Goal: Information Seeking & Learning: Learn about a topic

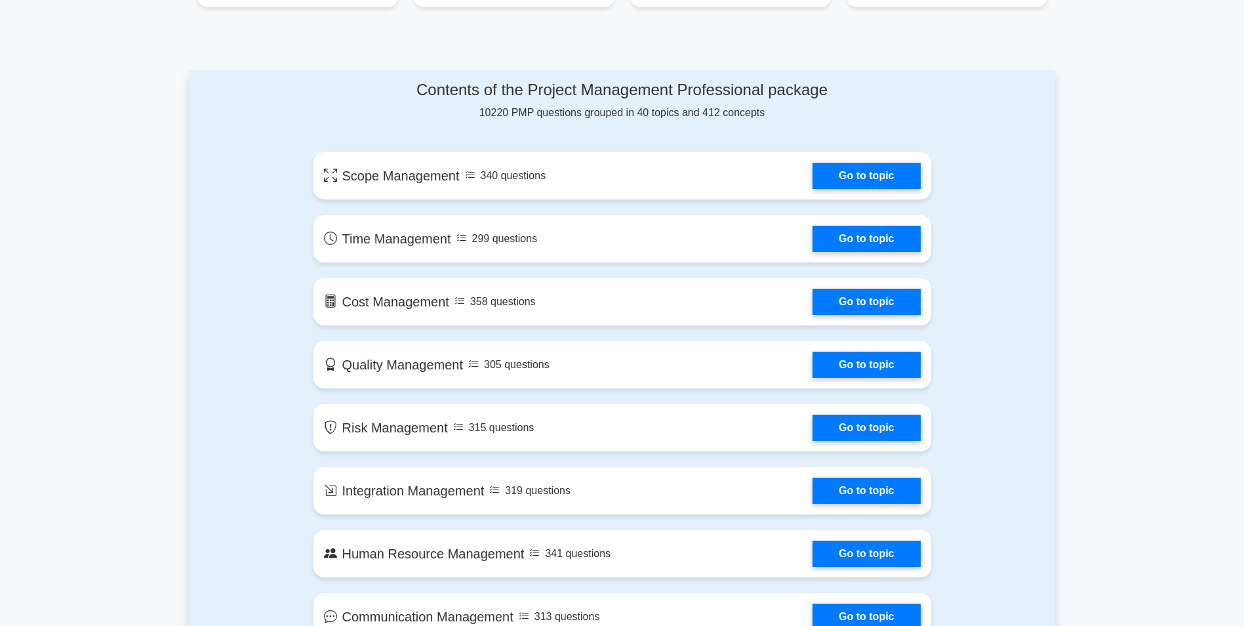
scroll to position [721, 0]
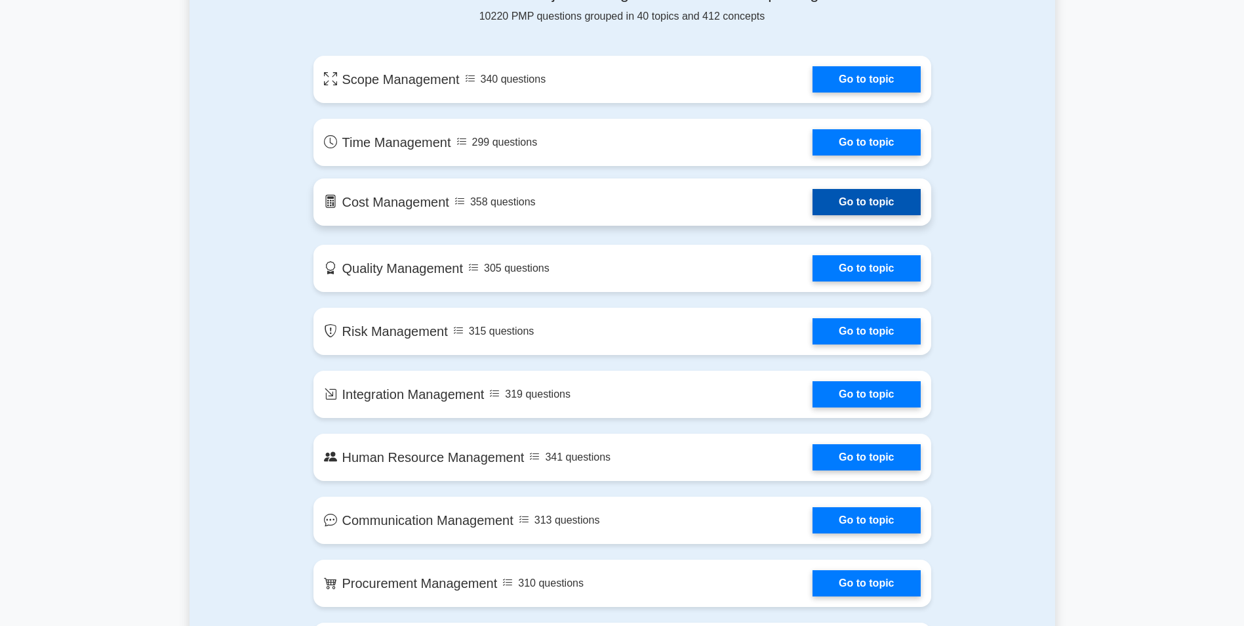
click at [871, 205] on link "Go to topic" at bounding box center [867, 202] width 108 height 26
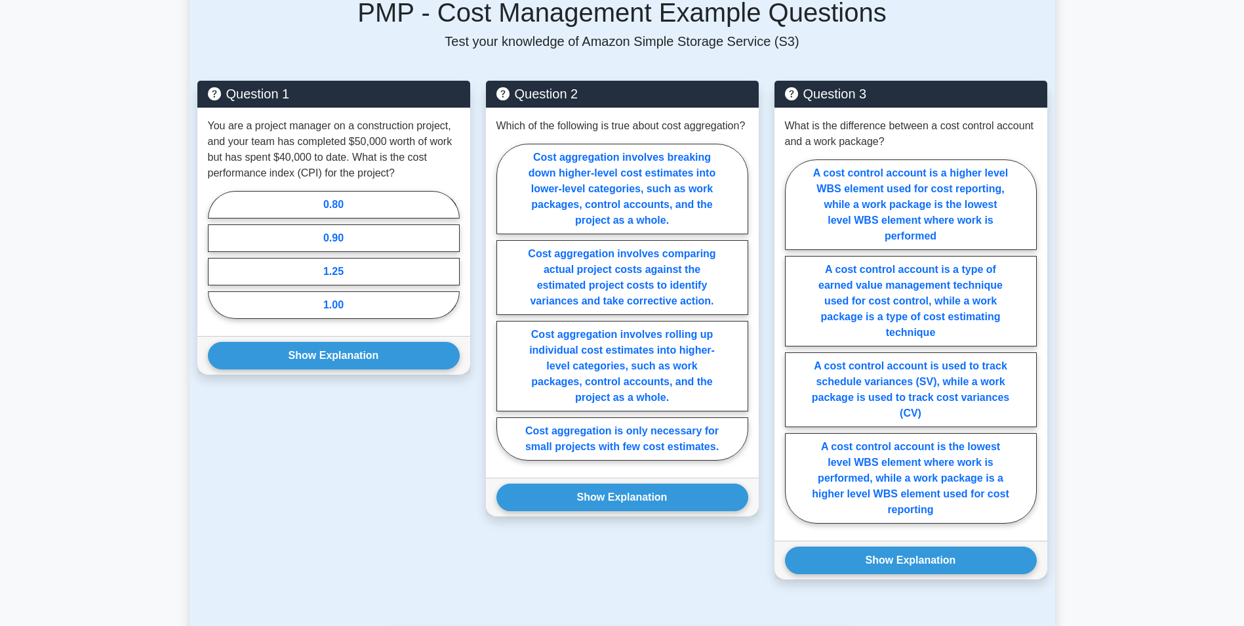
scroll to position [853, 0]
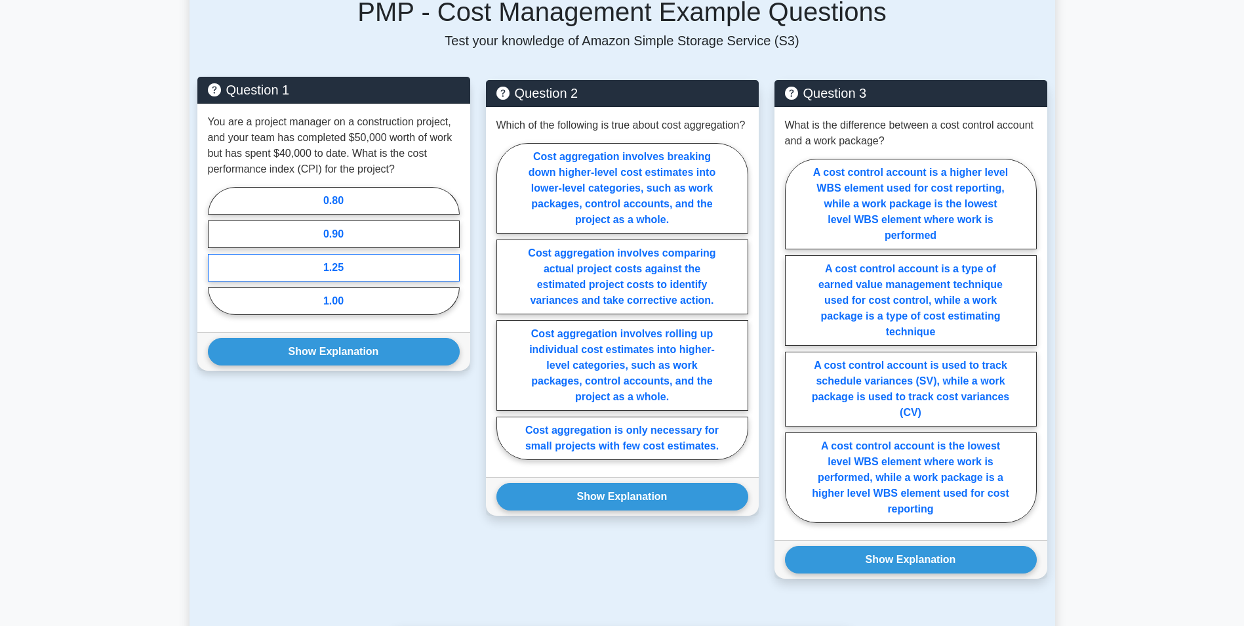
click at [361, 256] on label "1.25" at bounding box center [334, 268] width 252 height 28
click at [216, 256] on input "1.25" at bounding box center [212, 255] width 9 height 9
radio input "true"
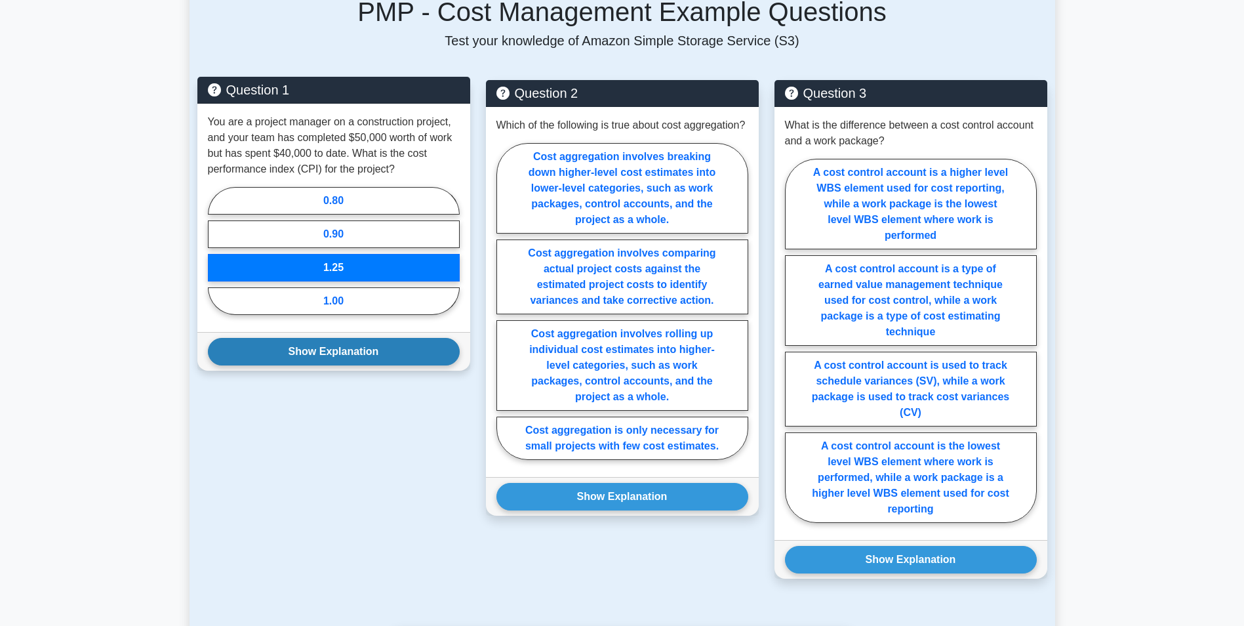
click at [368, 357] on button "Show Explanation" at bounding box center [334, 352] width 252 height 28
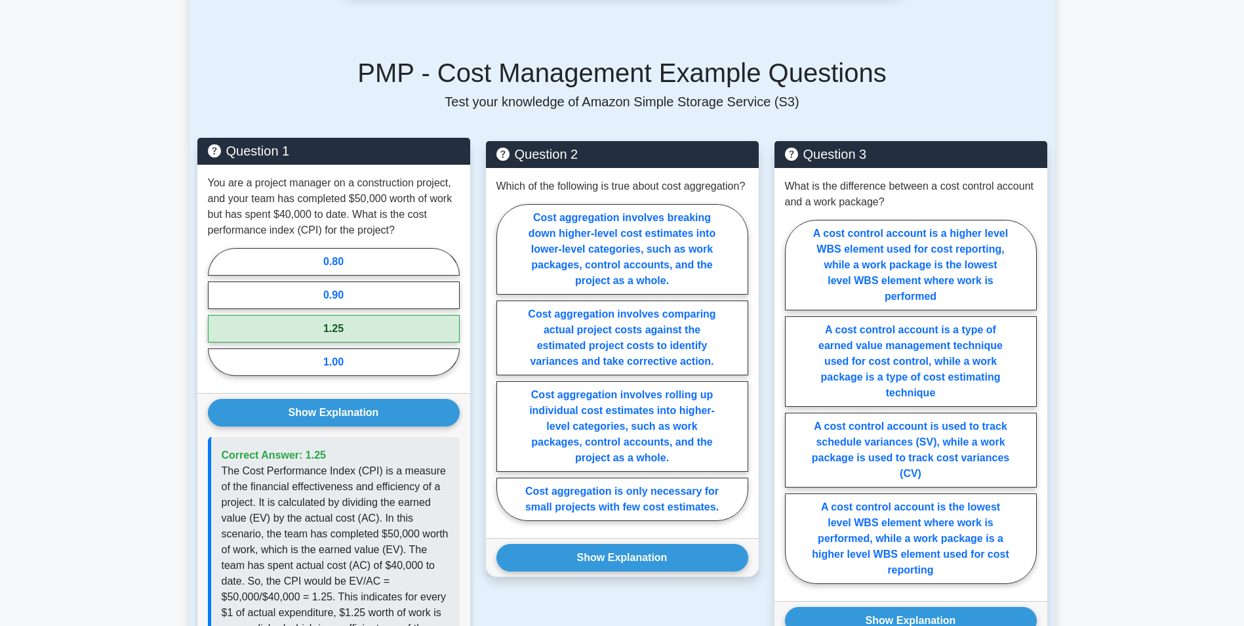
scroll to position [787, 0]
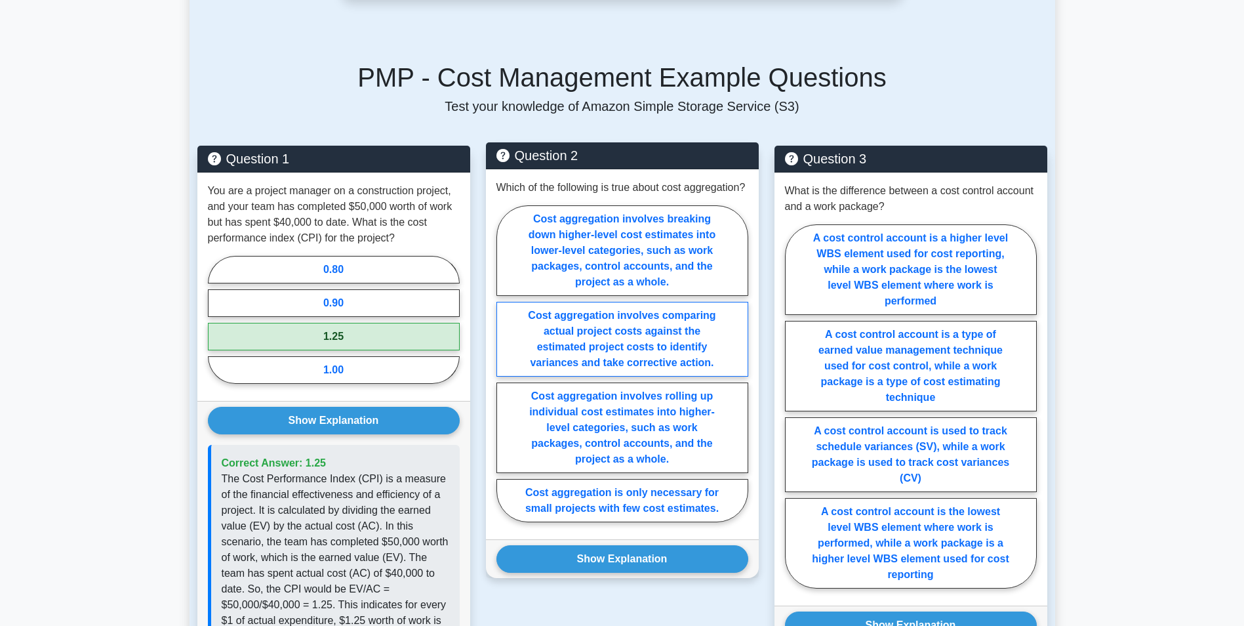
click at [645, 349] on label "Cost aggregation involves comparing actual project costs against the estimated …" at bounding box center [622, 339] width 252 height 75
click at [505, 363] on input "Cost aggregation involves comparing actual project costs against the estimated …" at bounding box center [500, 367] width 9 height 9
radio input "true"
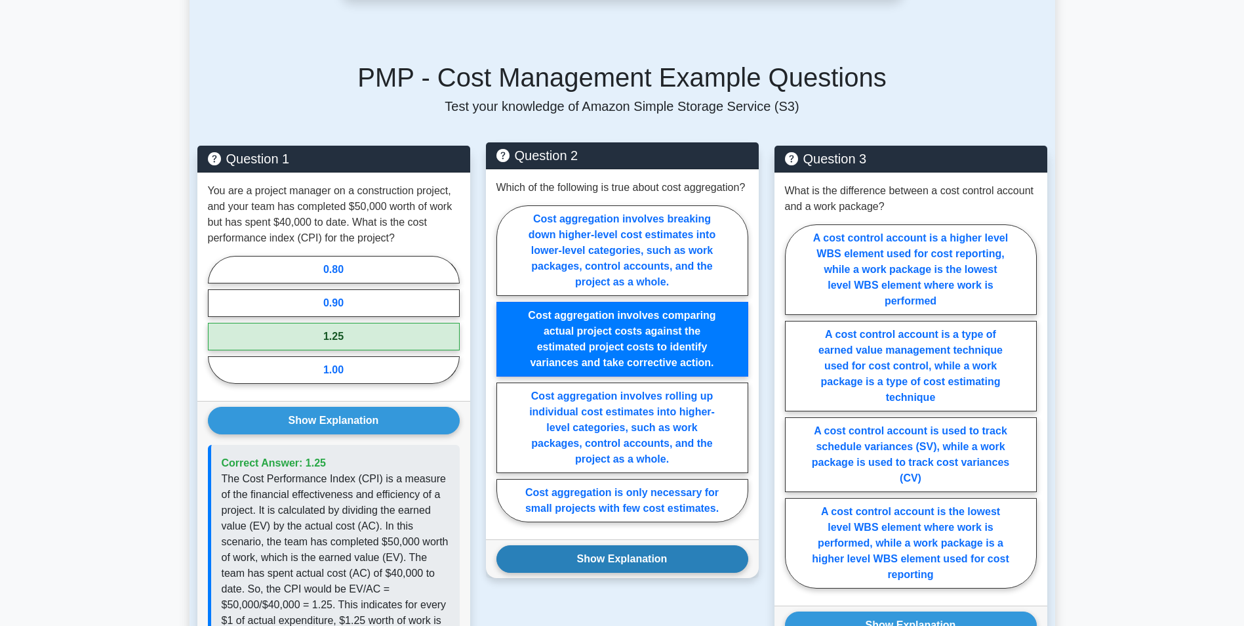
click at [629, 573] on button "Show Explanation" at bounding box center [622, 559] width 252 height 28
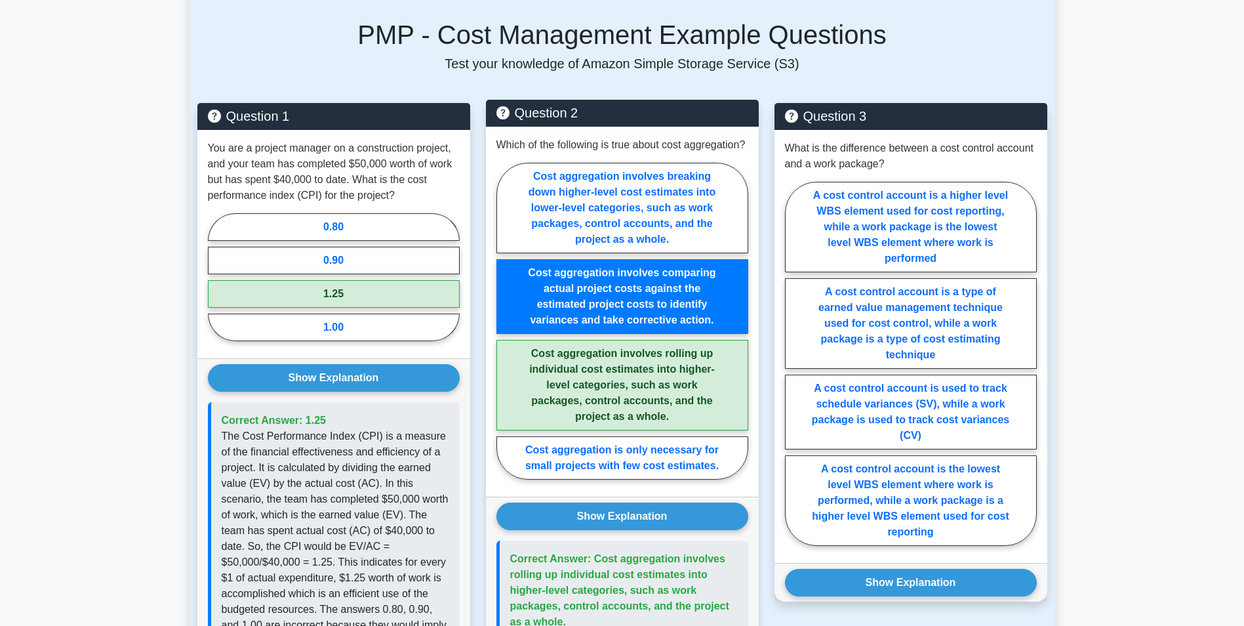
scroll to position [853, 0]
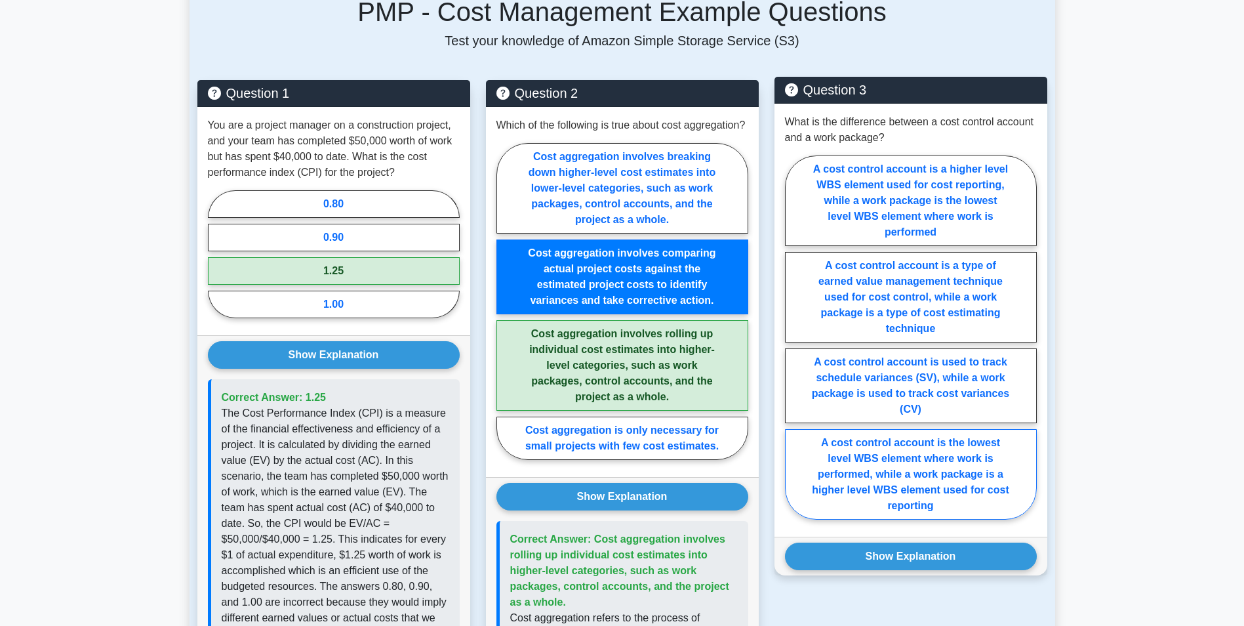
click at [904, 477] on label "A cost control account is the lowest level WBS element where work is performed,…" at bounding box center [911, 474] width 252 height 91
click at [794, 346] on input "A cost control account is the lowest level WBS element where work is performed,…" at bounding box center [789, 341] width 9 height 9
radio input "true"
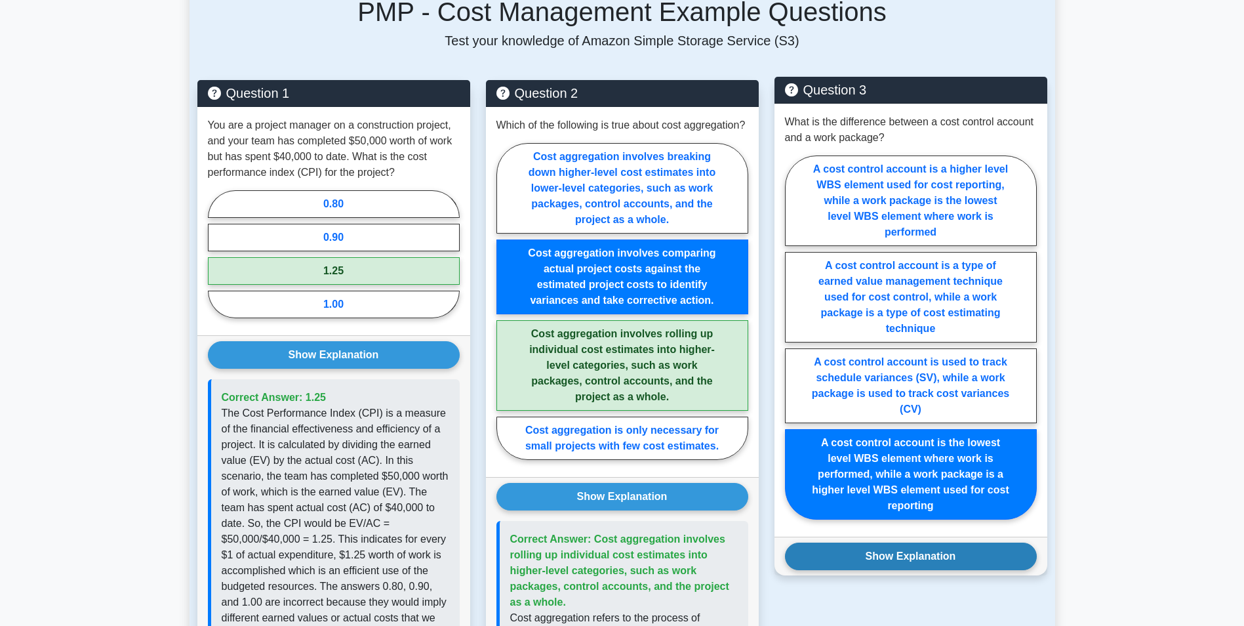
click at [903, 565] on button "Show Explanation" at bounding box center [911, 556] width 252 height 28
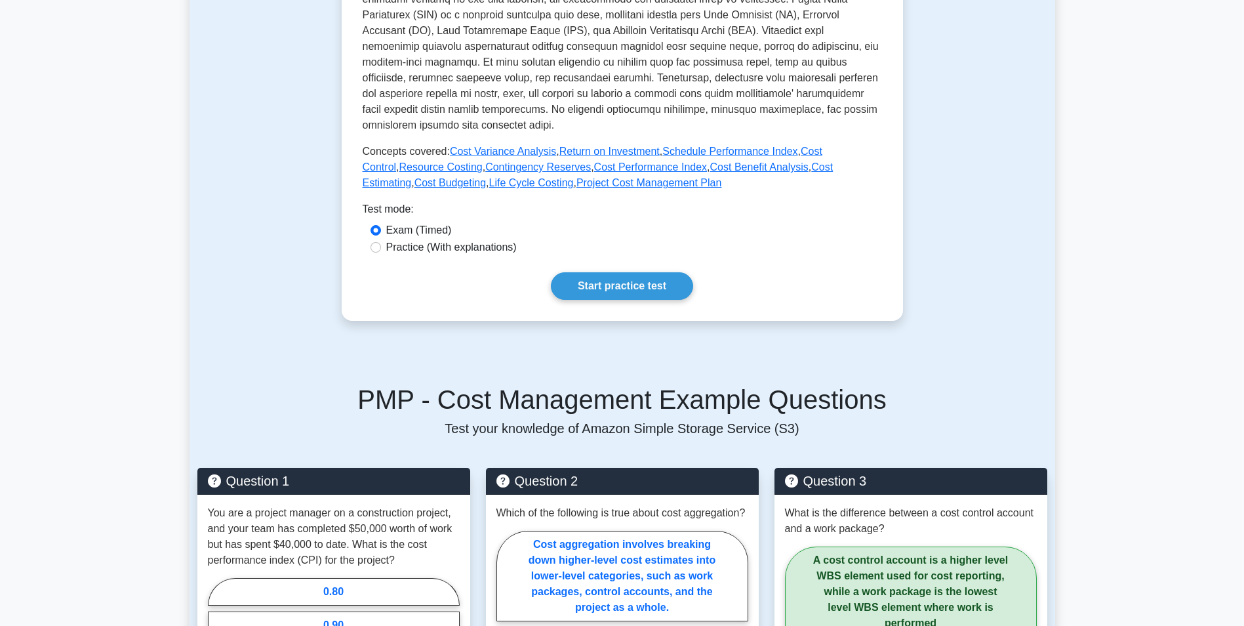
scroll to position [394, 0]
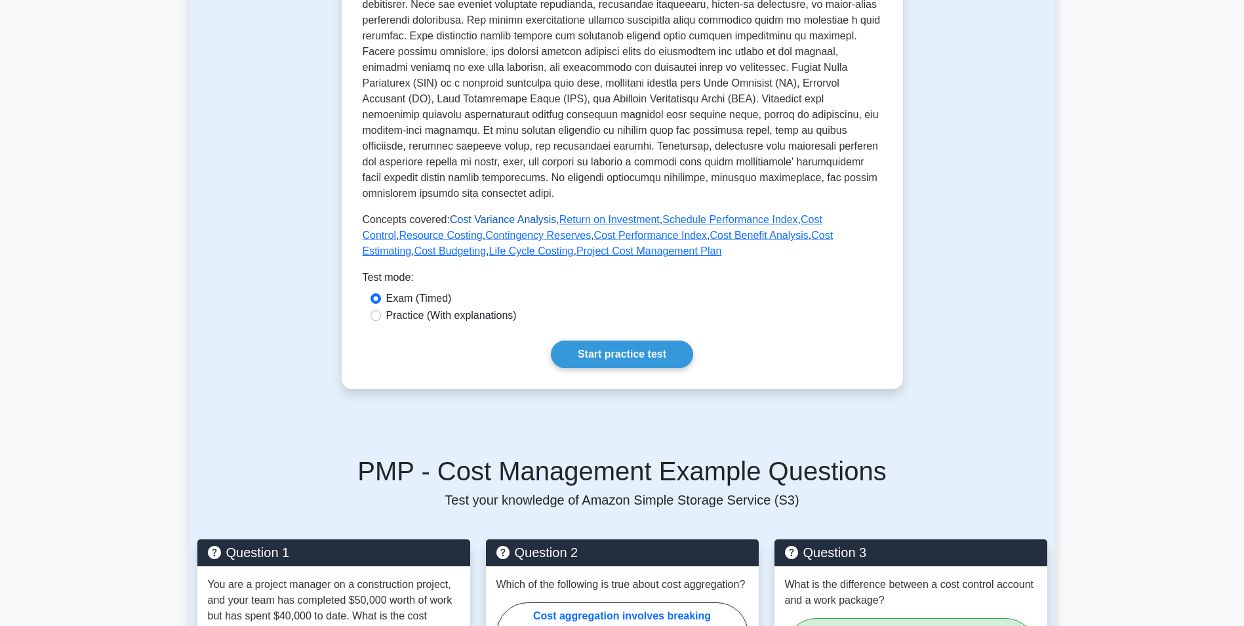
click at [492, 222] on link "Cost Variance Analysis" at bounding box center [503, 219] width 106 height 11
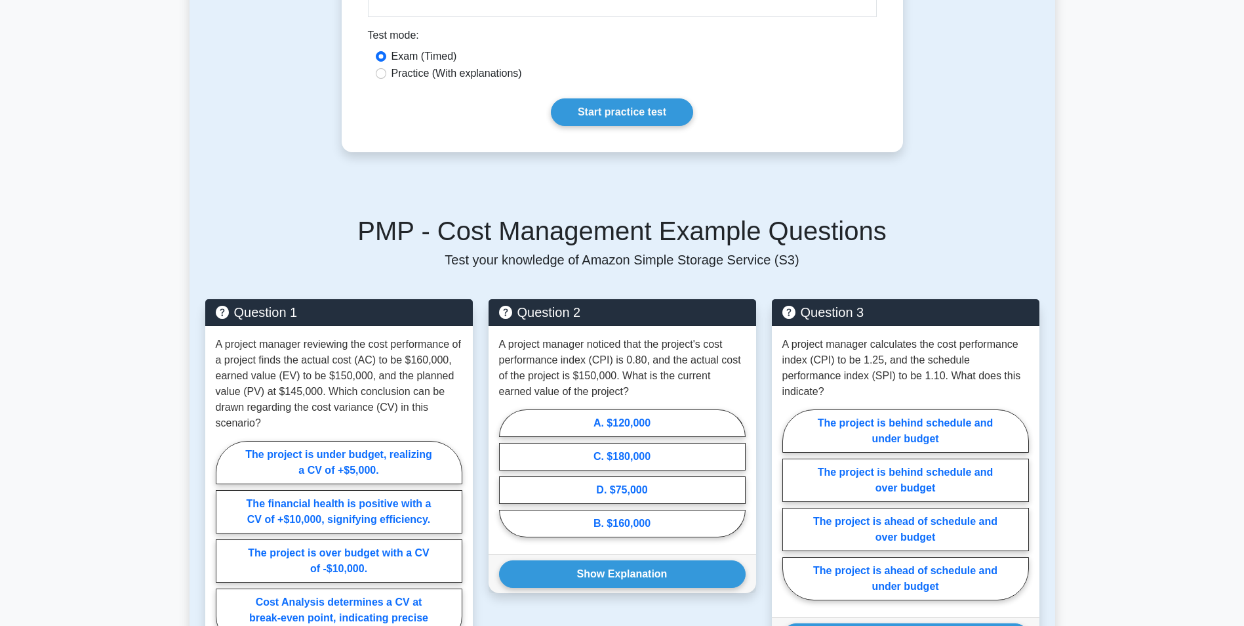
scroll to position [853, 0]
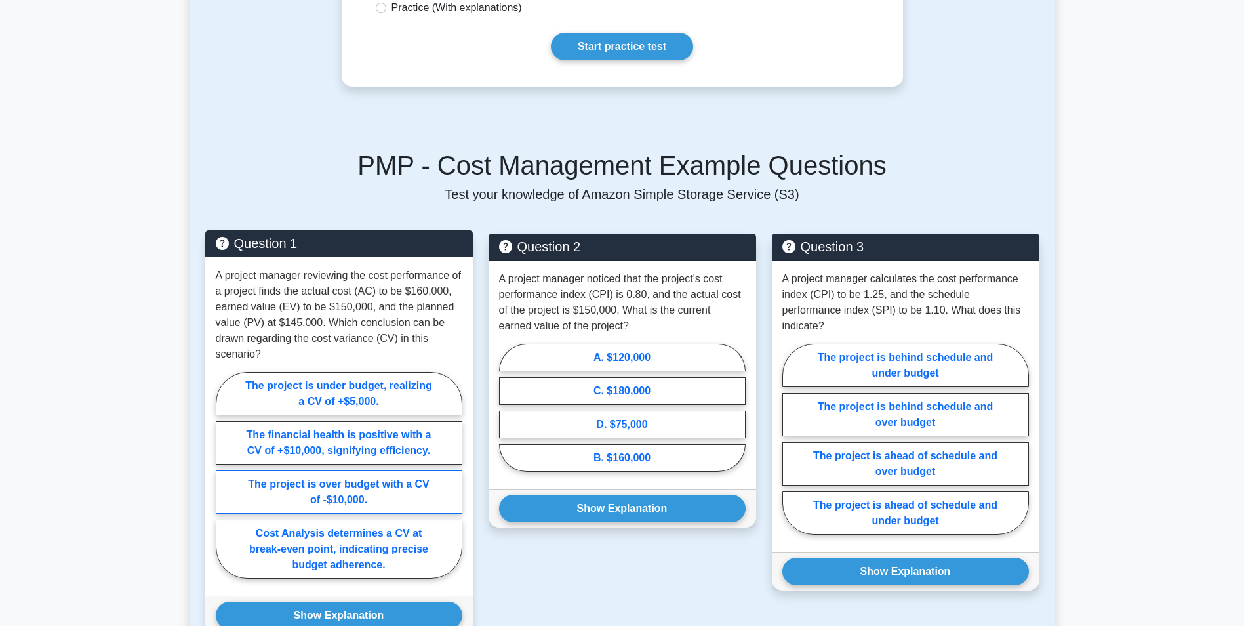
click at [291, 485] on label "The project is over budget with a CV of -$10,000." at bounding box center [339, 491] width 247 height 43
click at [224, 483] on input "The project is over budget with a CV of -$10,000." at bounding box center [220, 479] width 9 height 9
radio input "true"
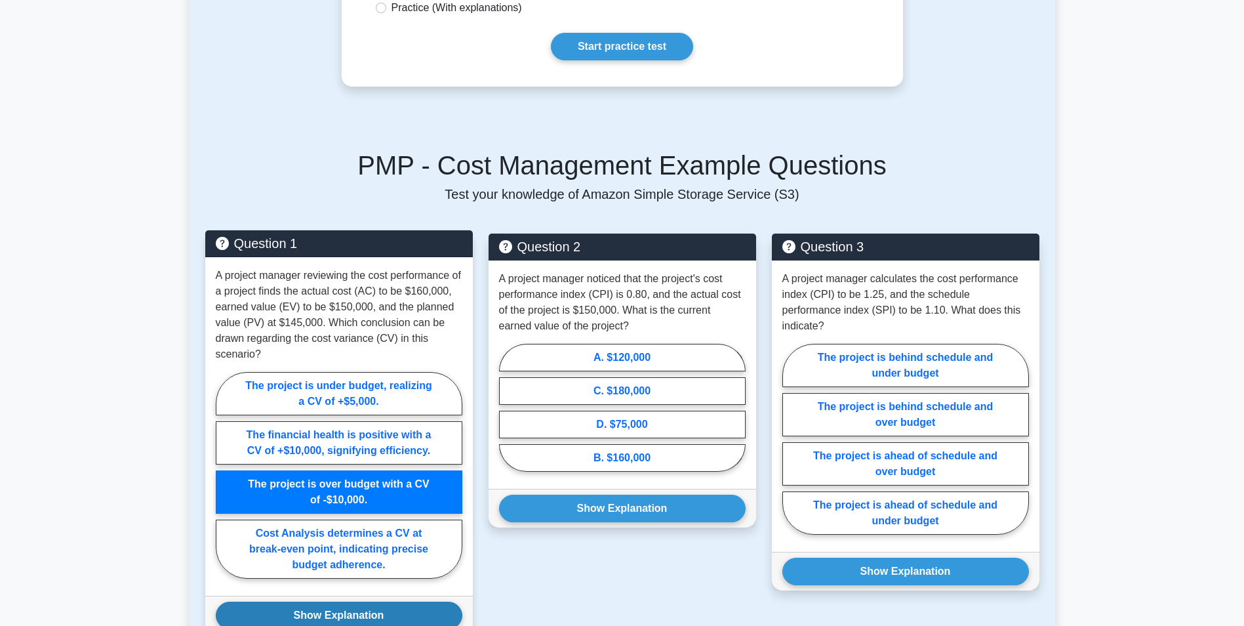
click at [371, 611] on button "Show Explanation" at bounding box center [339, 615] width 247 height 28
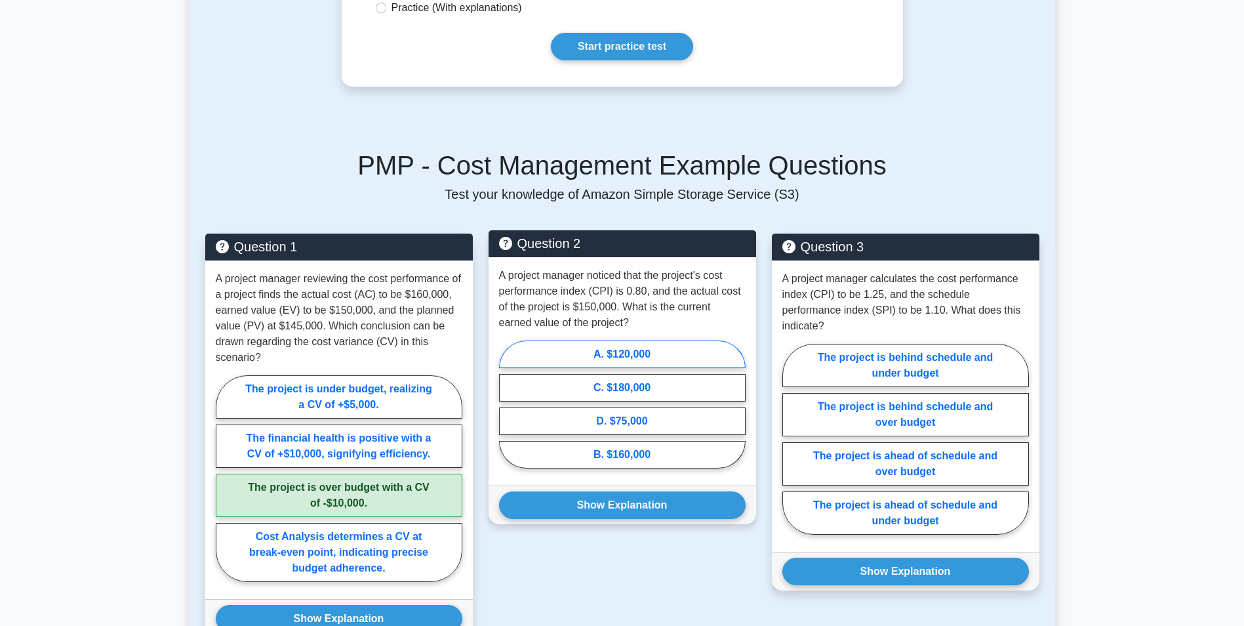
click at [594, 352] on label "A. $120,000" at bounding box center [622, 354] width 247 height 28
click at [508, 404] on input "A. $120,000" at bounding box center [503, 408] width 9 height 9
radio input "true"
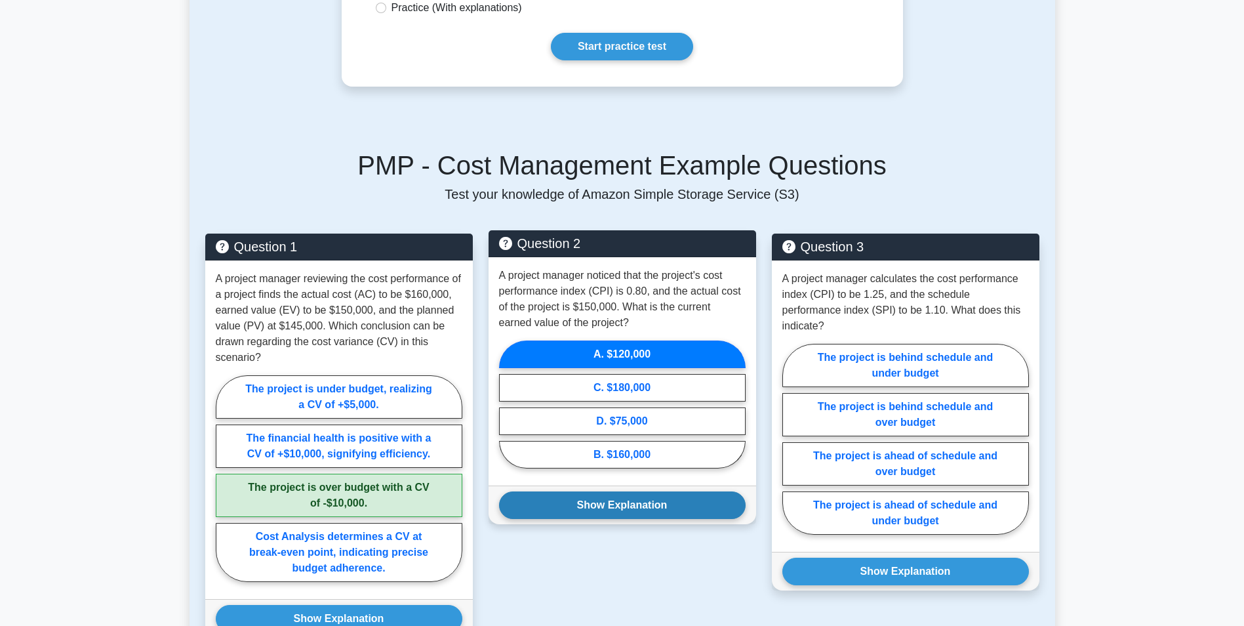
click at [628, 502] on button "Show Explanation" at bounding box center [622, 505] width 247 height 28
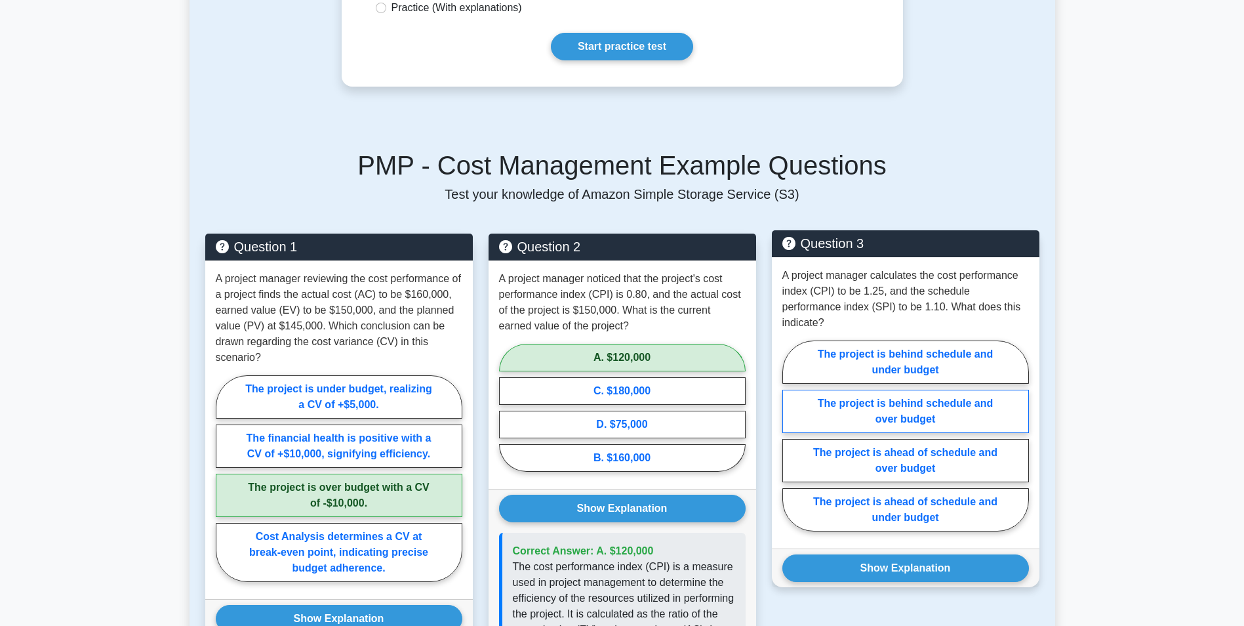
click at [926, 397] on label "The project is behind schedule and over budget" at bounding box center [905, 411] width 247 height 43
click at [791, 435] on input "The project is behind schedule and over budget" at bounding box center [786, 439] width 9 height 9
radio input "true"
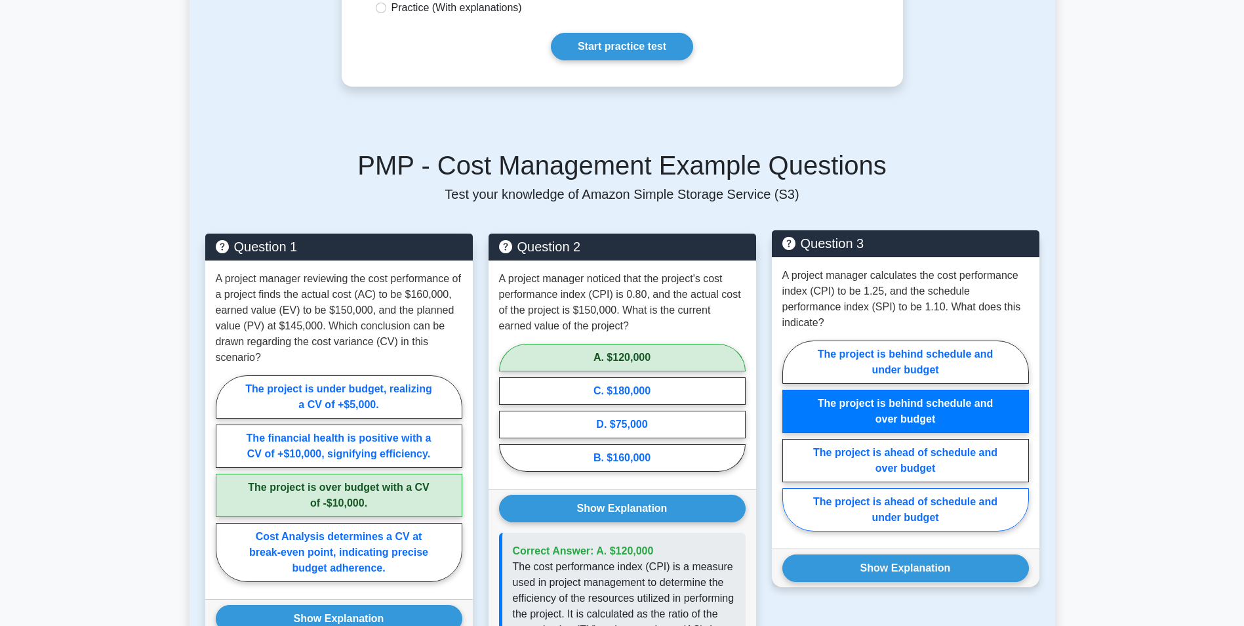
click at [916, 493] on label "The project is ahead of schedule and under budget" at bounding box center [905, 509] width 247 height 43
click at [791, 444] on input "The project is ahead of schedule and under budget" at bounding box center [786, 439] width 9 height 9
radio input "true"
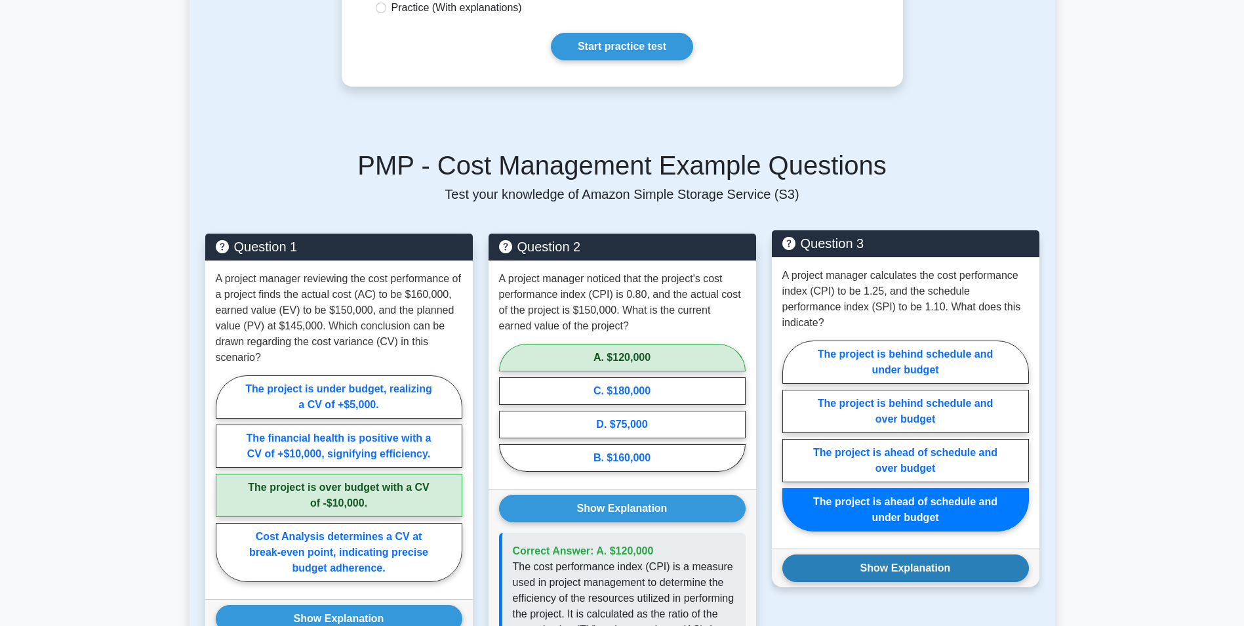
click at [918, 554] on button "Show Explanation" at bounding box center [905, 568] width 247 height 28
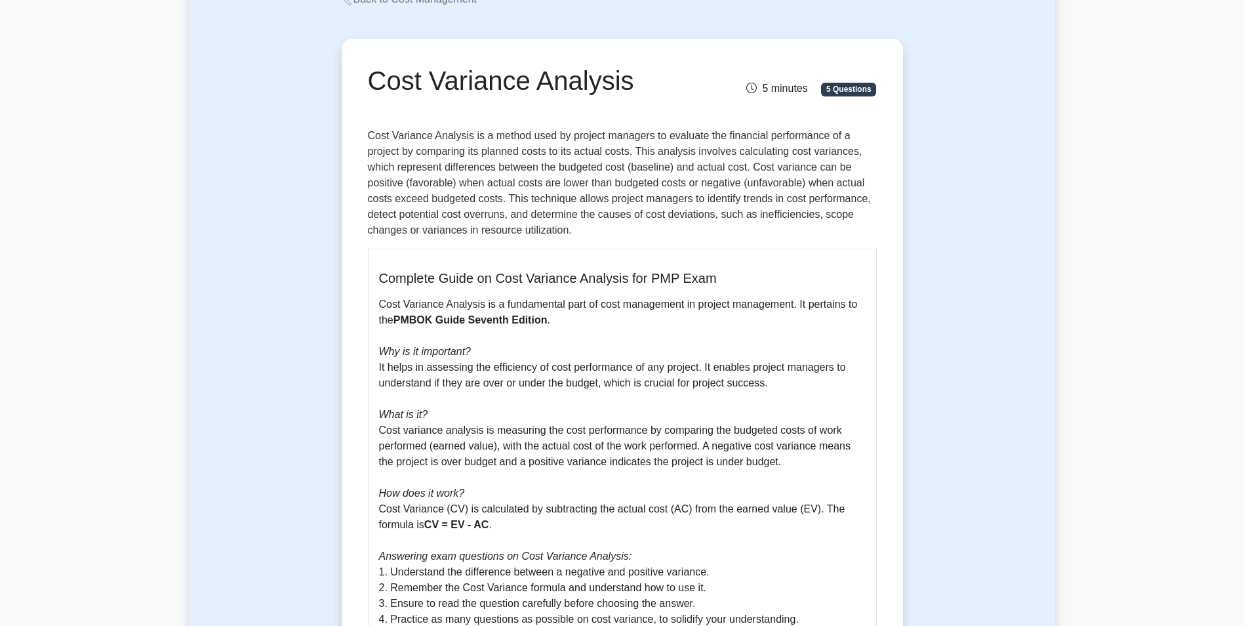
scroll to position [0, 0]
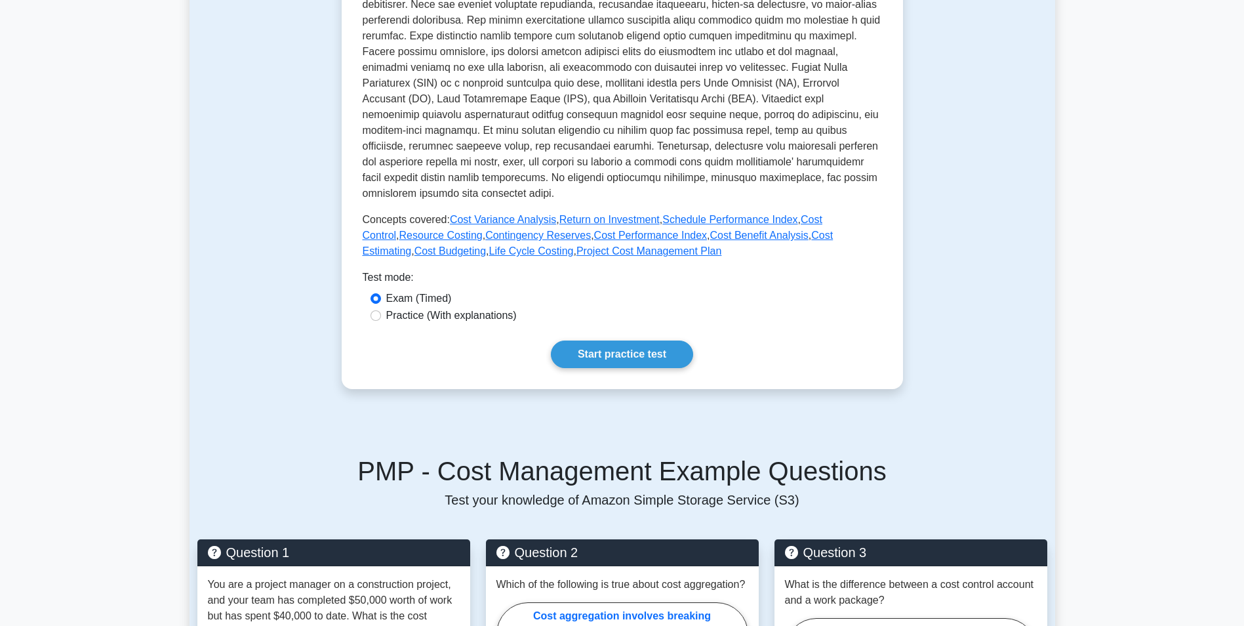
drag, startPoint x: 607, startPoint y: 219, endPoint x: 712, endPoint y: 315, distance: 142.5
click at [607, 219] on link "Return on Investment" at bounding box center [609, 219] width 100 height 11
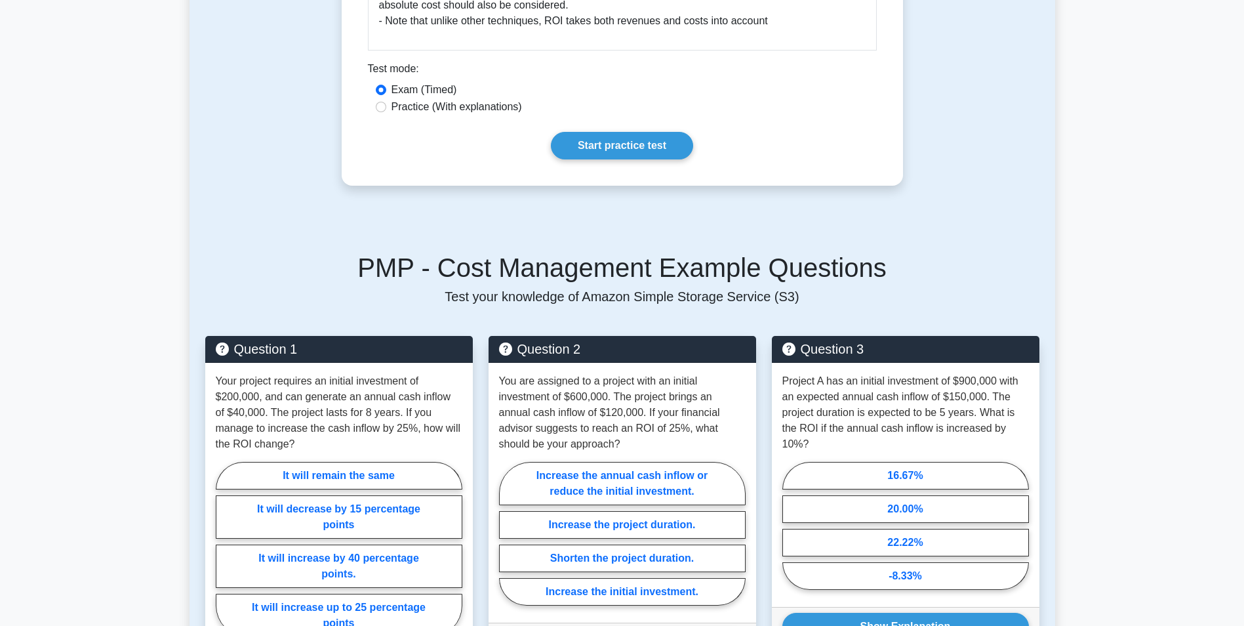
scroll to position [853, 0]
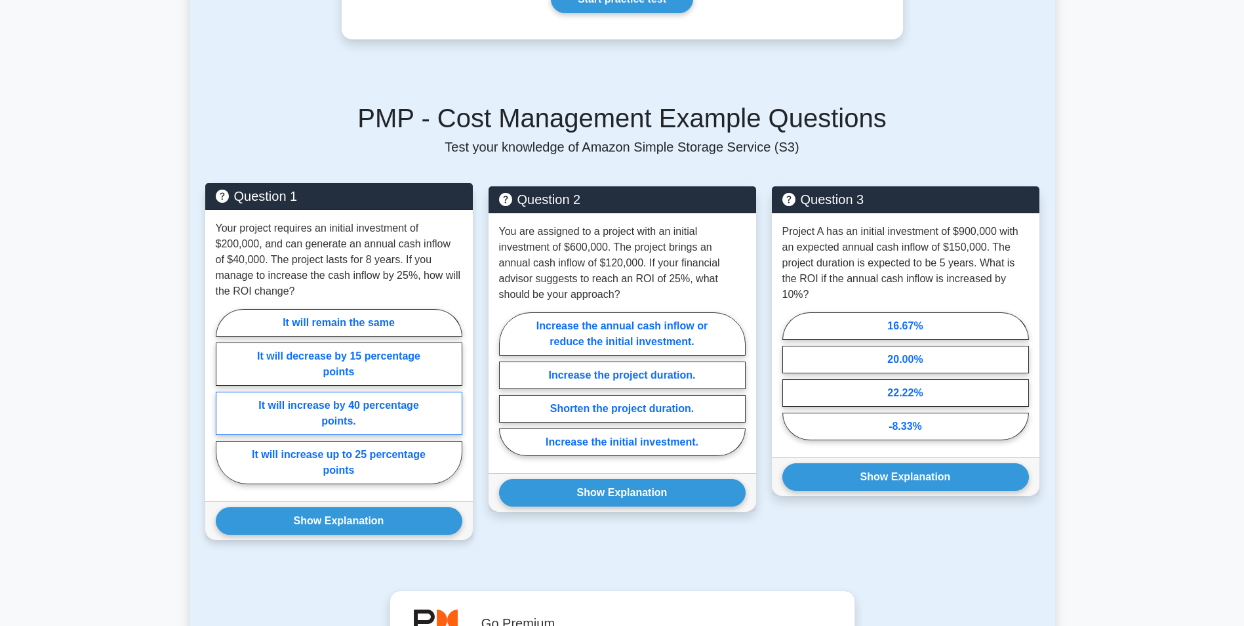
click at [384, 413] on label "It will increase by 40 percentage points." at bounding box center [339, 413] width 247 height 43
click at [224, 405] on input "It will increase by 40 percentage points." at bounding box center [220, 400] width 9 height 9
radio input "true"
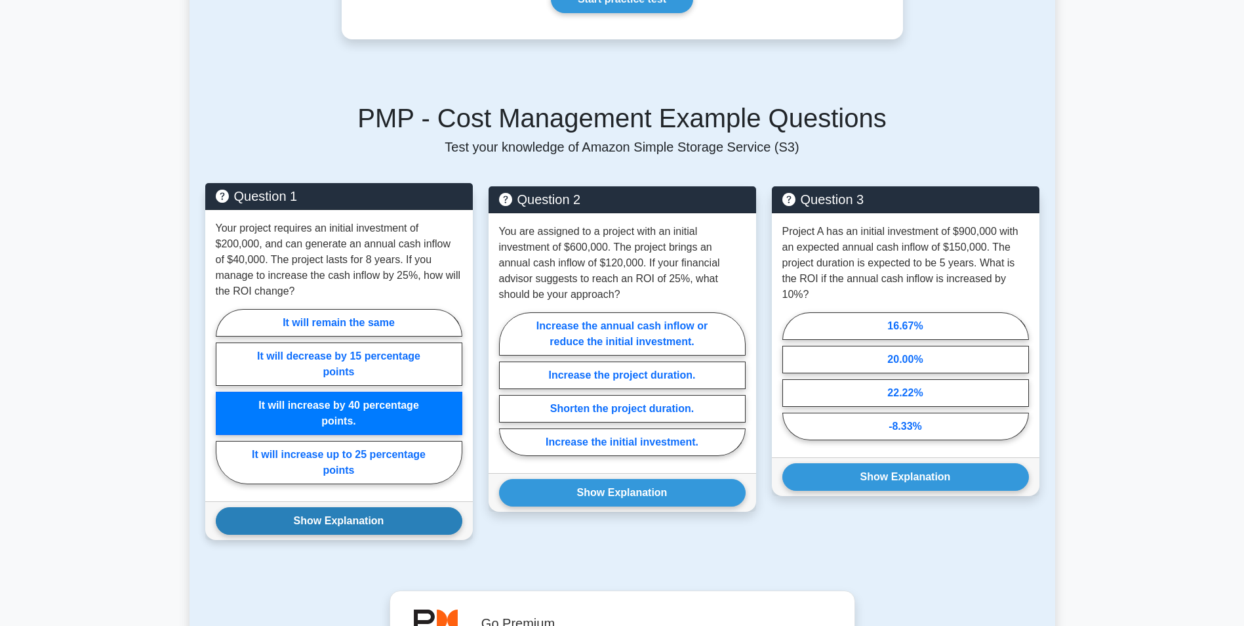
click at [336, 523] on button "Show Explanation" at bounding box center [339, 521] width 247 height 28
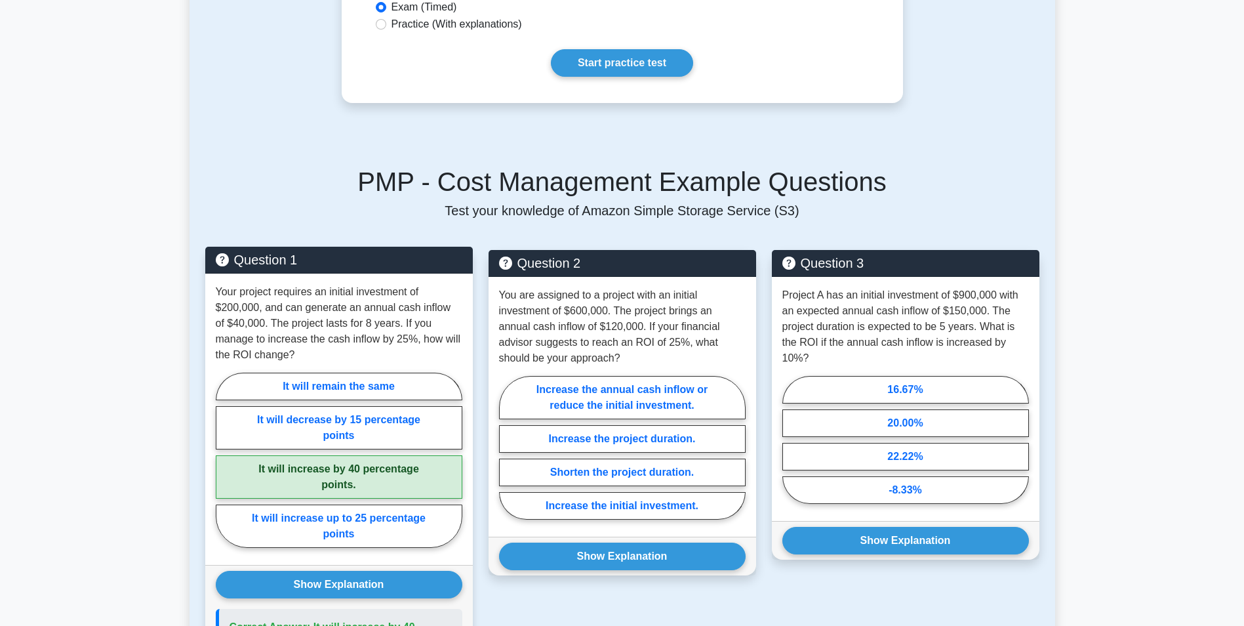
scroll to position [787, 0]
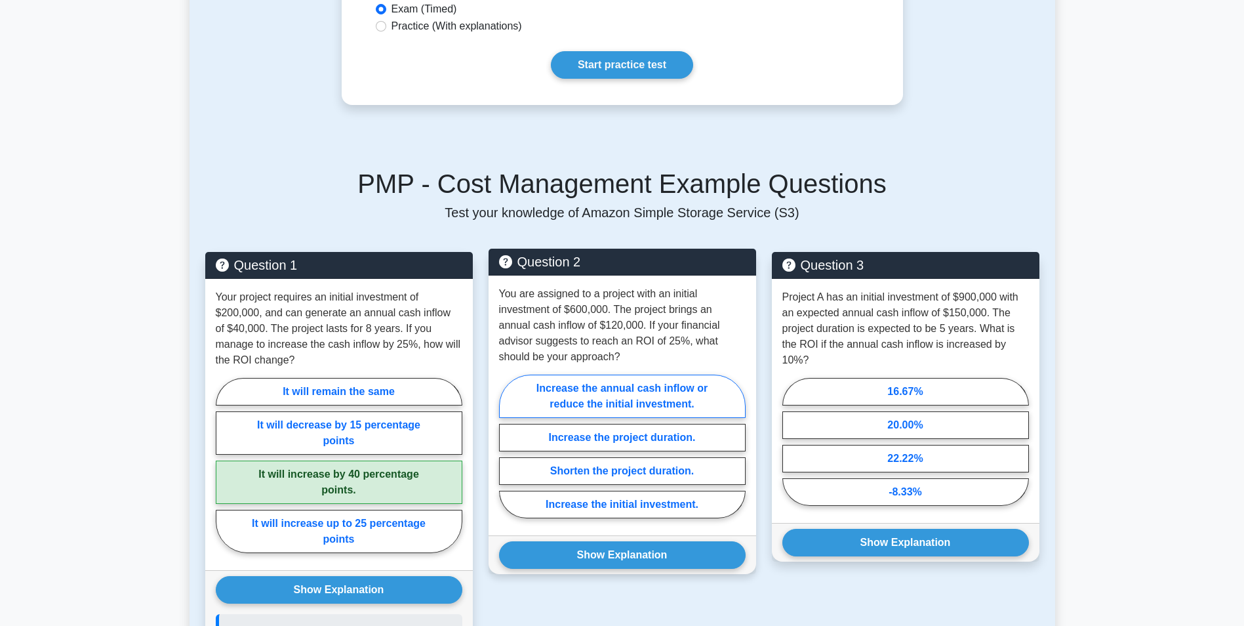
click at [662, 390] on label "Increase the annual cash inflow or reduce the initial investment." at bounding box center [622, 395] width 247 height 43
click at [508, 446] on input "Increase the annual cash inflow or reduce the initial investment." at bounding box center [503, 450] width 9 height 9
radio input "true"
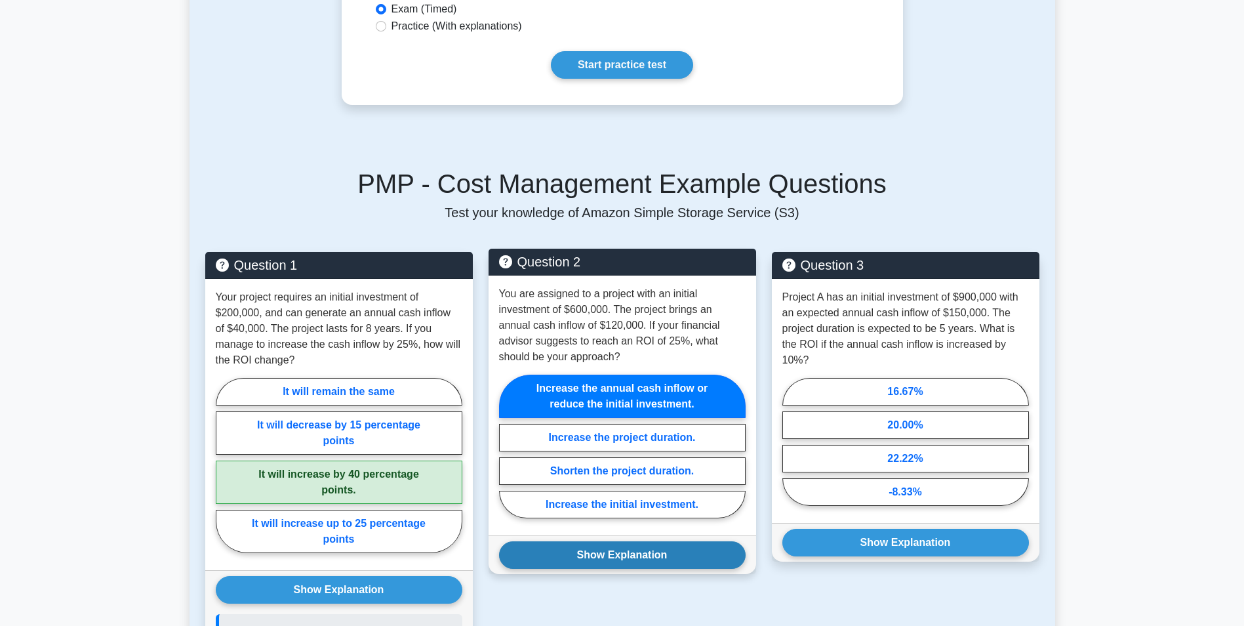
click at [643, 558] on button "Show Explanation" at bounding box center [622, 555] width 247 height 28
